Goal: Transaction & Acquisition: Obtain resource

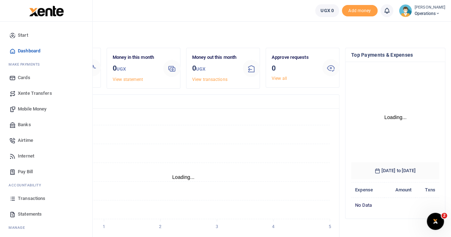
click at [26, 92] on span "Xente Transfers" at bounding box center [35, 93] width 34 height 7
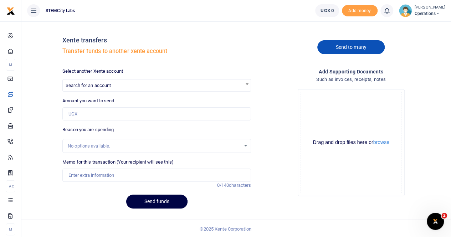
click at [345, 48] on link "Send to many" at bounding box center [350, 47] width 67 height 14
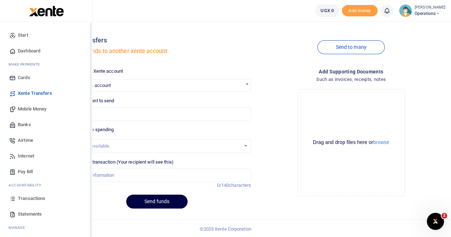
click at [23, 32] on span "Start" at bounding box center [23, 35] width 10 height 7
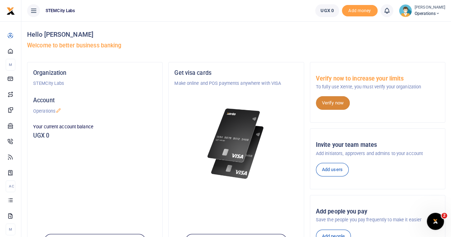
click at [335, 102] on link "Verify now" at bounding box center [333, 103] width 34 height 14
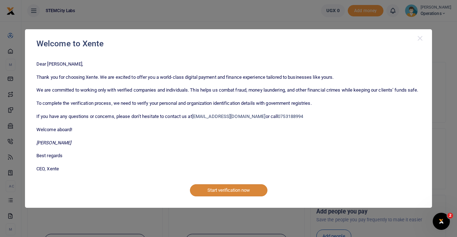
click at [250, 195] on button "Start verification now" at bounding box center [228, 190] width 77 height 12
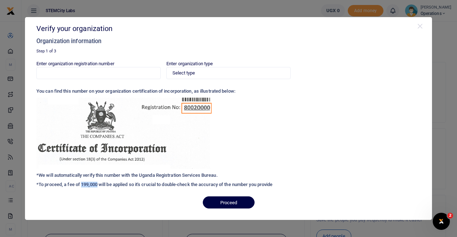
drag, startPoint x: 82, startPoint y: 183, endPoint x: 98, endPoint y: 183, distance: 15.7
click at [98, 183] on h6 "*To proceed, a fee of 199,000 will be applied so it's crucial to double-check t…" at bounding box center [228, 185] width 384 height 6
click at [88, 186] on h6 "*To proceed, a fee of 199,000 will be applied so it's crucial to double-check t…" at bounding box center [228, 185] width 384 height 6
drag, startPoint x: 39, startPoint y: 184, endPoint x: 100, endPoint y: 185, distance: 61.0
click at [100, 185] on h6 "*To proceed, a fee of 199,000 will be applied so it's crucial to double-check t…" at bounding box center [228, 185] width 384 height 6
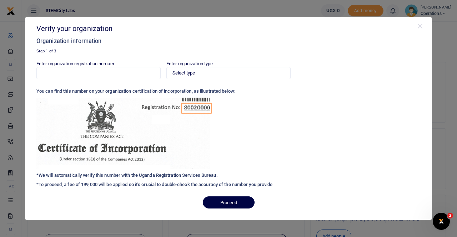
click at [107, 181] on div "Enter organization registration number Enter organization type Select type Priv…" at bounding box center [228, 125] width 384 height 131
drag, startPoint x: 98, startPoint y: 185, endPoint x: 81, endPoint y: 185, distance: 17.5
click at [81, 185] on h6 "*To proceed, a fee of 199,000 will be applied so it's crucial to double-check t…" at bounding box center [228, 185] width 384 height 6
click at [103, 185] on h6 "*To proceed, a fee of 199,000 will be applied so it's crucial to double-check t…" at bounding box center [228, 185] width 384 height 6
click at [419, 27] on button "Close" at bounding box center [419, 26] width 7 height 7
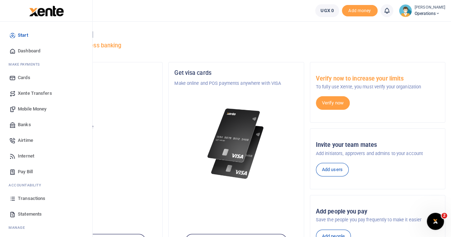
click at [25, 92] on span "Xente Transfers" at bounding box center [35, 93] width 34 height 7
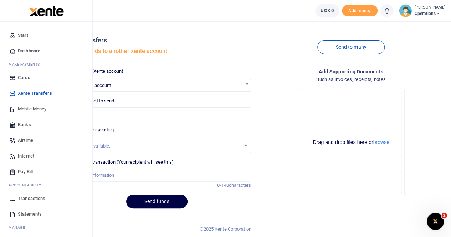
click at [25, 106] on span "Mobile Money" at bounding box center [32, 109] width 29 height 7
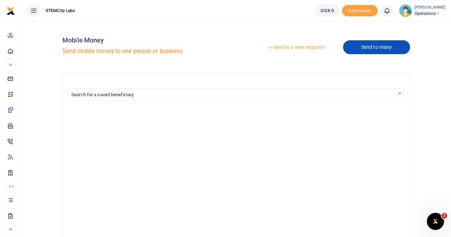
click at [383, 47] on link "Send to many" at bounding box center [376, 47] width 67 height 14
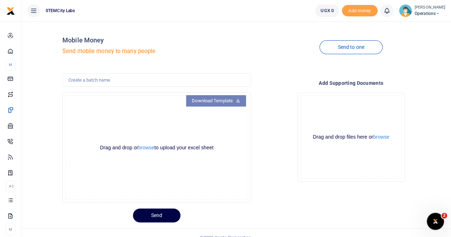
click at [225, 100] on link "Download Template" at bounding box center [216, 100] width 60 height 11
